Goal: Task Accomplishment & Management: Complete application form

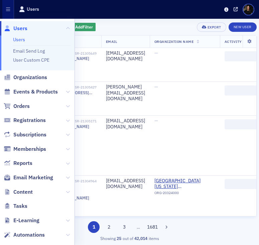
scroll to position [82, 0]
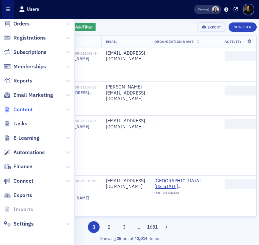
click at [20, 106] on span "Content" at bounding box center [22, 109] width 19 height 7
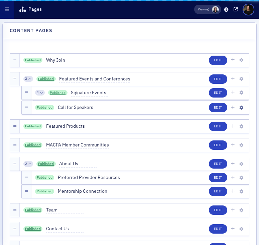
scroll to position [48, 0]
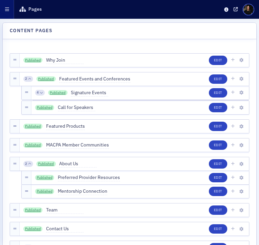
click at [6, 16] on button "button" at bounding box center [7, 9] width 14 height 19
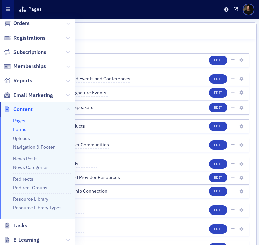
click at [21, 127] on link "Forms" at bounding box center [19, 129] width 13 height 6
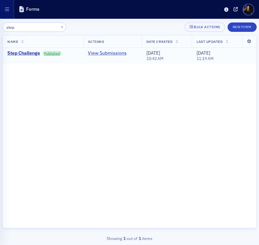
type input "step"
click at [99, 51] on link "View Submissions" at bounding box center [107, 53] width 39 height 6
click at [103, 49] on td "View Submissions" at bounding box center [112, 56] width 59 height 16
click at [102, 55] on link "View Submissions" at bounding box center [107, 53] width 39 height 6
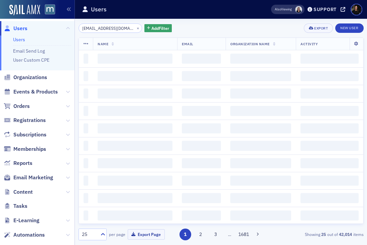
scroll to position [0, 5]
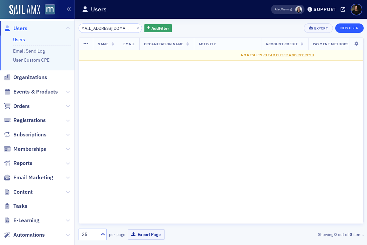
type input "[EMAIL_ADDRESS][DOMAIN_NAME]"
click at [344, 29] on link "New User" at bounding box center [350, 27] width 28 height 9
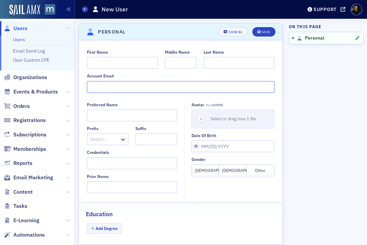
click at [121, 90] on input "Account Email" at bounding box center [181, 87] width 188 height 12
paste input "[EMAIL_ADDRESS][DOMAIN_NAME]"
type input "[EMAIL_ADDRESS][DOMAIN_NAME]"
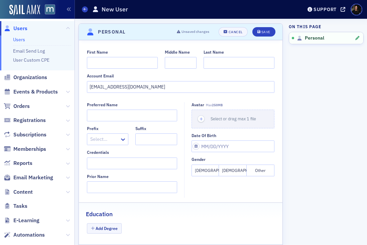
click at [113, 69] on div "First Name Middle Name Last Name Account Email [EMAIL_ADDRESS][DOMAIN_NAME]" at bounding box center [181, 71] width 204 height 43
click at [113, 65] on input "First Name" at bounding box center [122, 63] width 71 height 12
type input "[PERSON_NAME]"
type input "m"
type input "<"
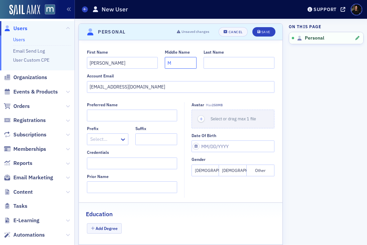
type input "M"
type input "[PERSON_NAME]"
click at [268, 30] on div "Save" at bounding box center [266, 32] width 9 height 4
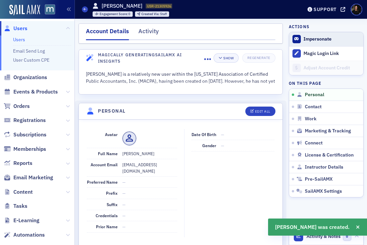
click at [308, 37] on button "Impersonate" at bounding box center [318, 39] width 28 height 6
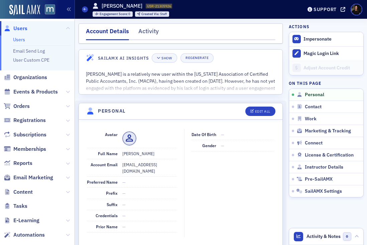
click at [16, 25] on span "Users" at bounding box center [20, 28] width 14 height 7
